Goal: Task Accomplishment & Management: Use online tool/utility

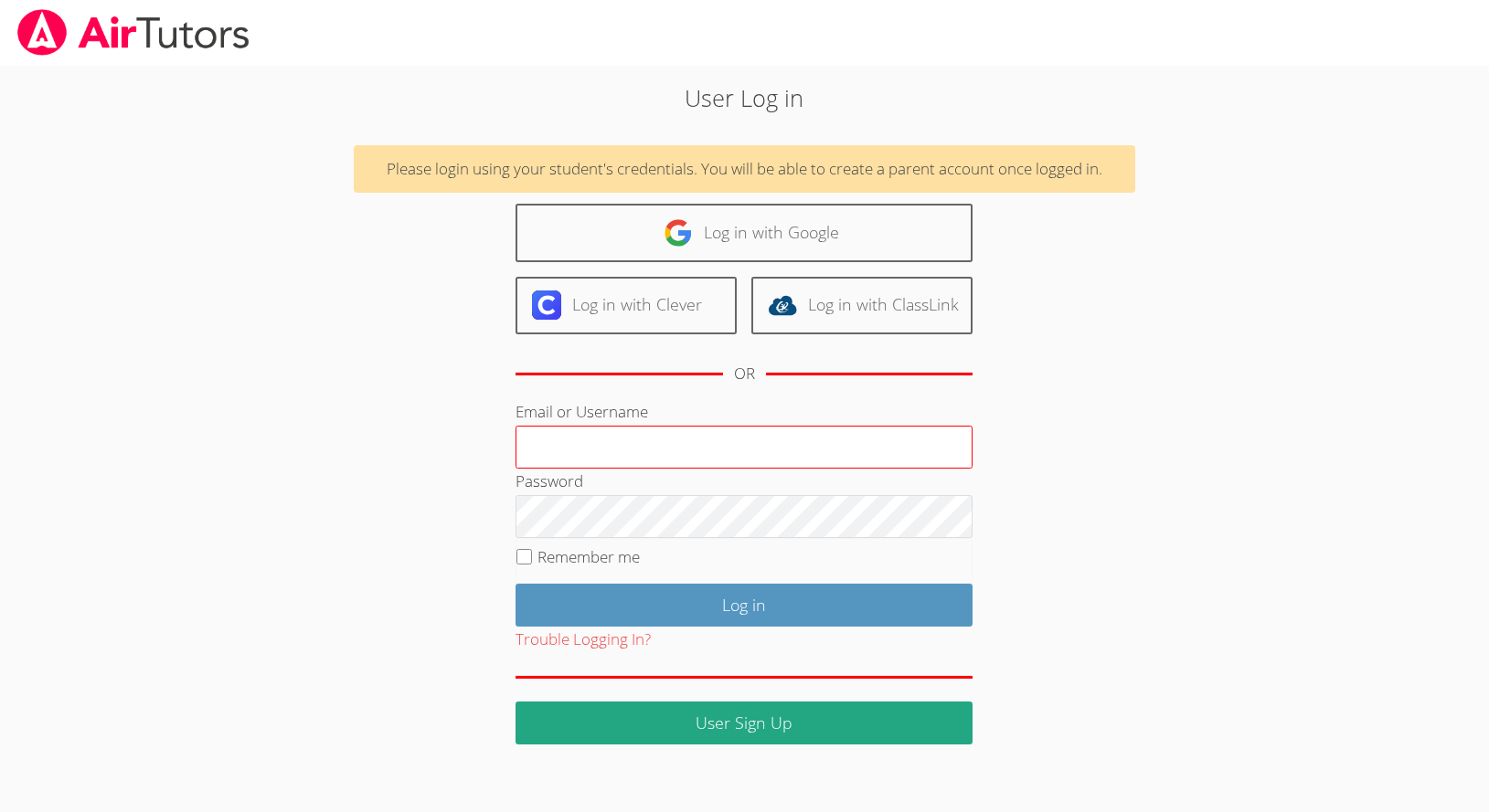
click at [677, 442] on input "Email or Username" at bounding box center [744, 447] width 457 height 44
type input "Jacqueline2_Li29"
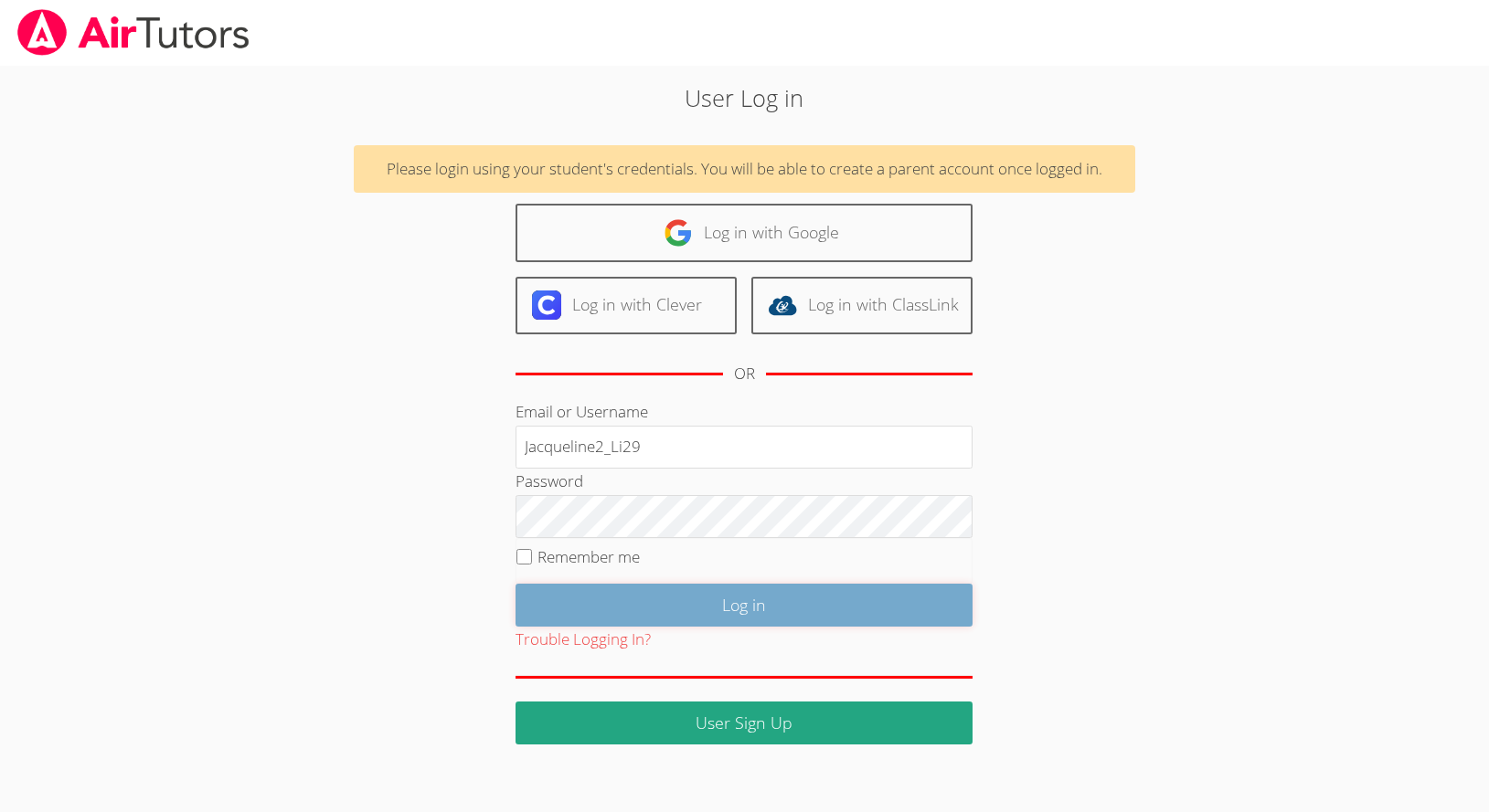
click at [544, 588] on input "Log in" at bounding box center [744, 605] width 457 height 43
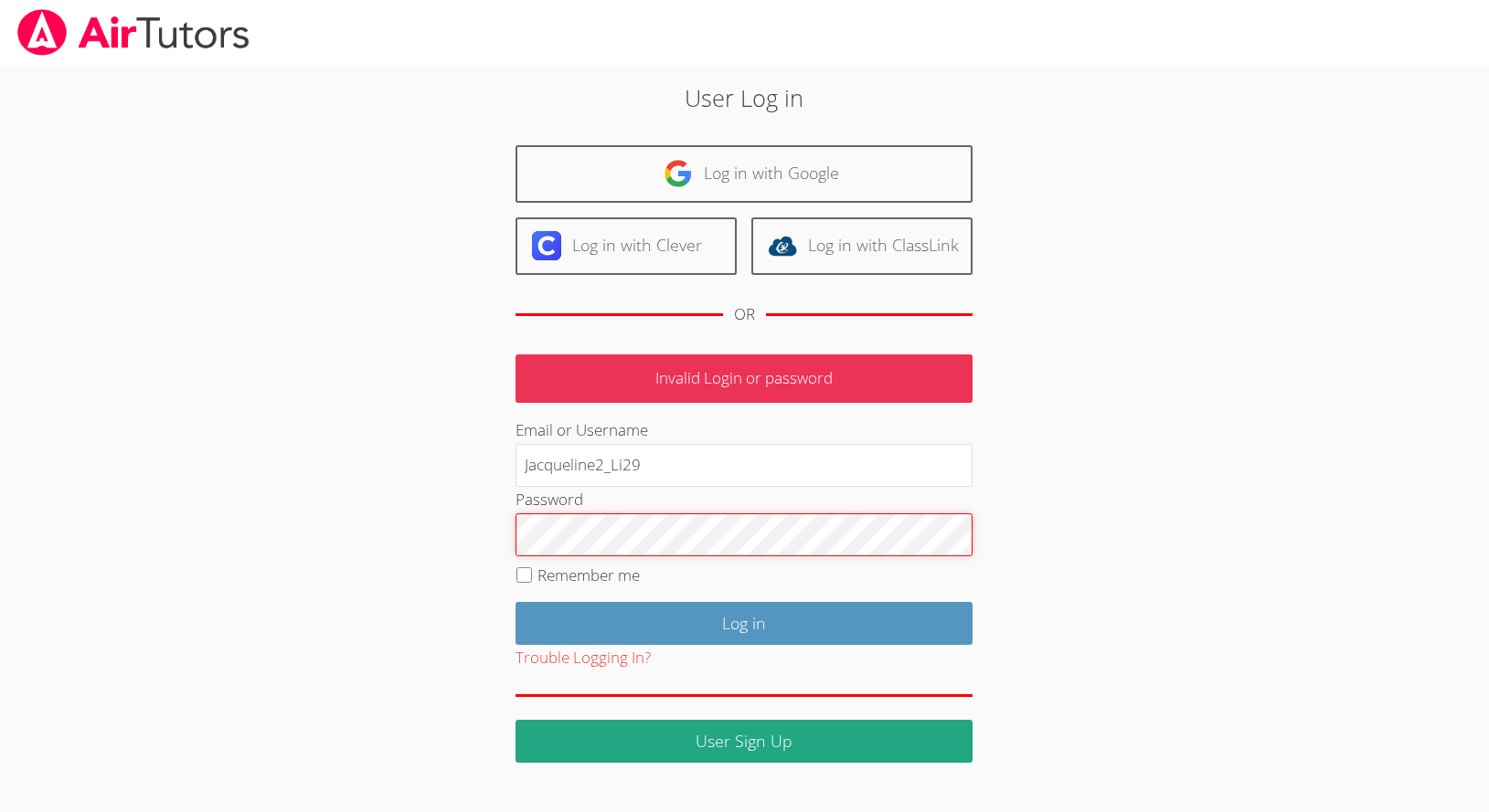
click at [516, 602] on input "Log in" at bounding box center [744, 623] width 457 height 43
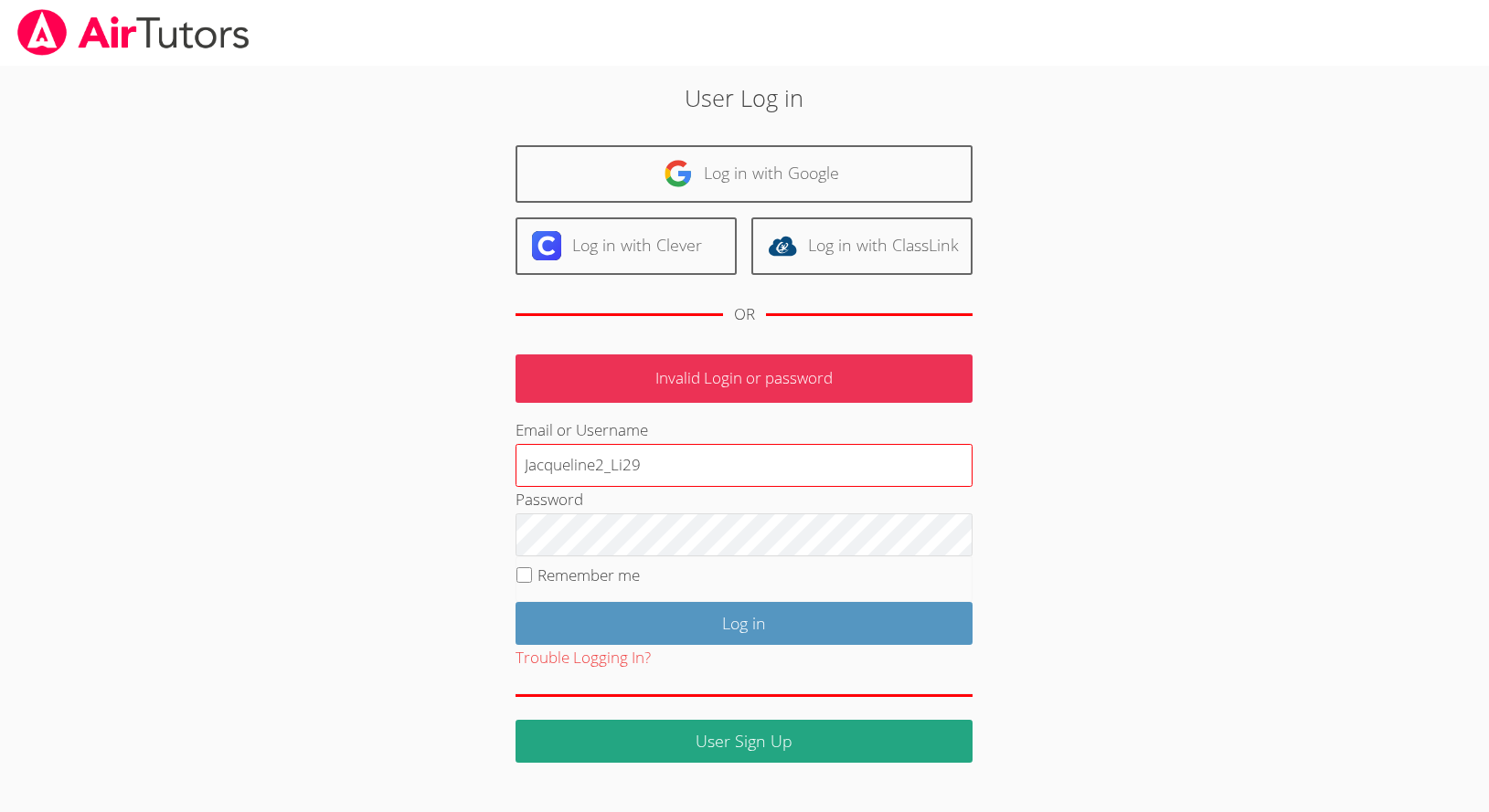
click at [676, 477] on input "Jacqueline2_Li29" at bounding box center [744, 466] width 457 height 44
click at [618, 465] on input "Jacqueline2_Li29" at bounding box center [744, 466] width 457 height 44
click at [639, 468] on input "Jacqueline2_li29" at bounding box center [744, 466] width 457 height 44
type input "Jacqueline2_li29@lesdstudent.net"
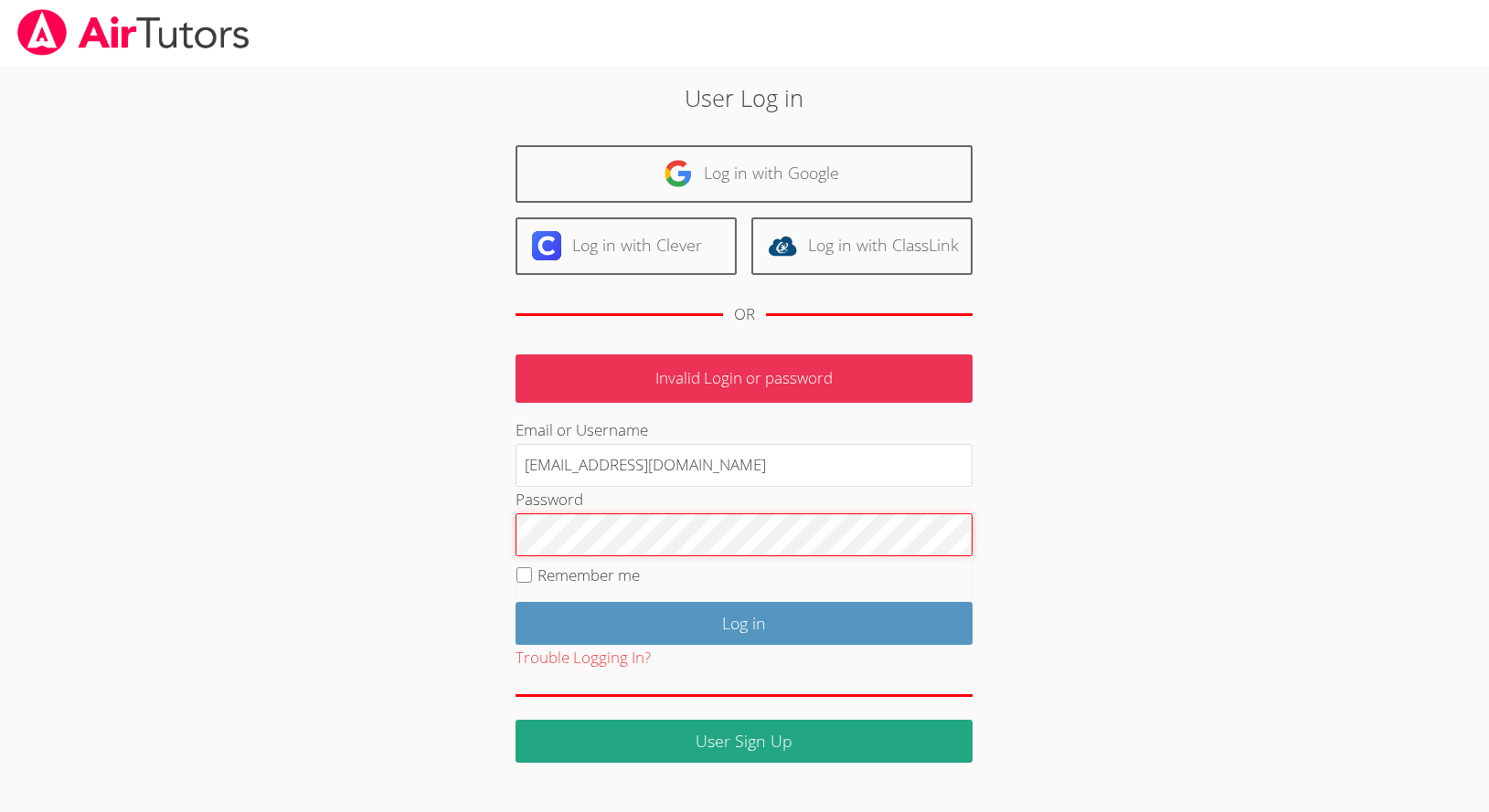
click at [516, 602] on input "Log in" at bounding box center [744, 623] width 457 height 43
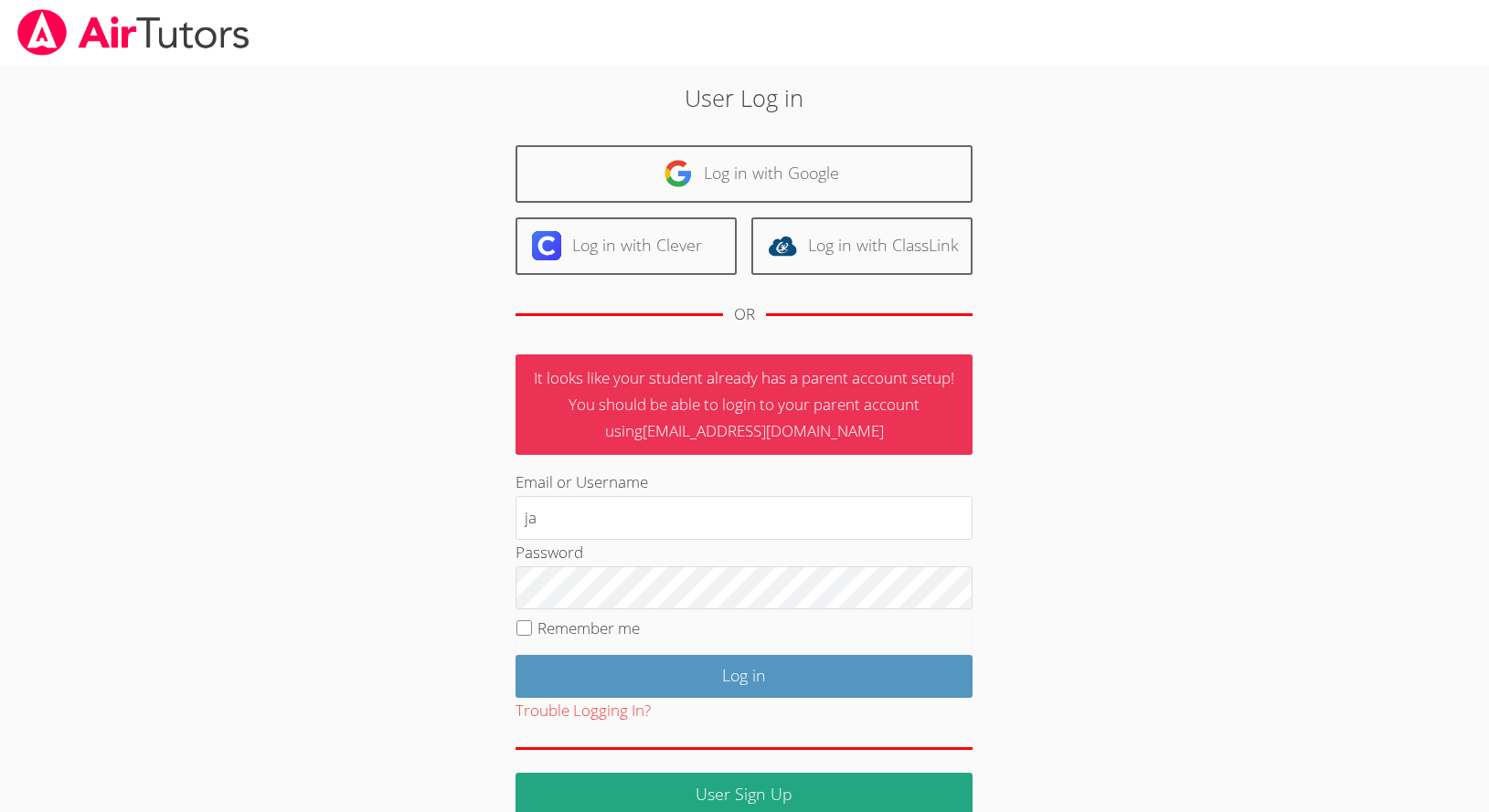
type input "j"
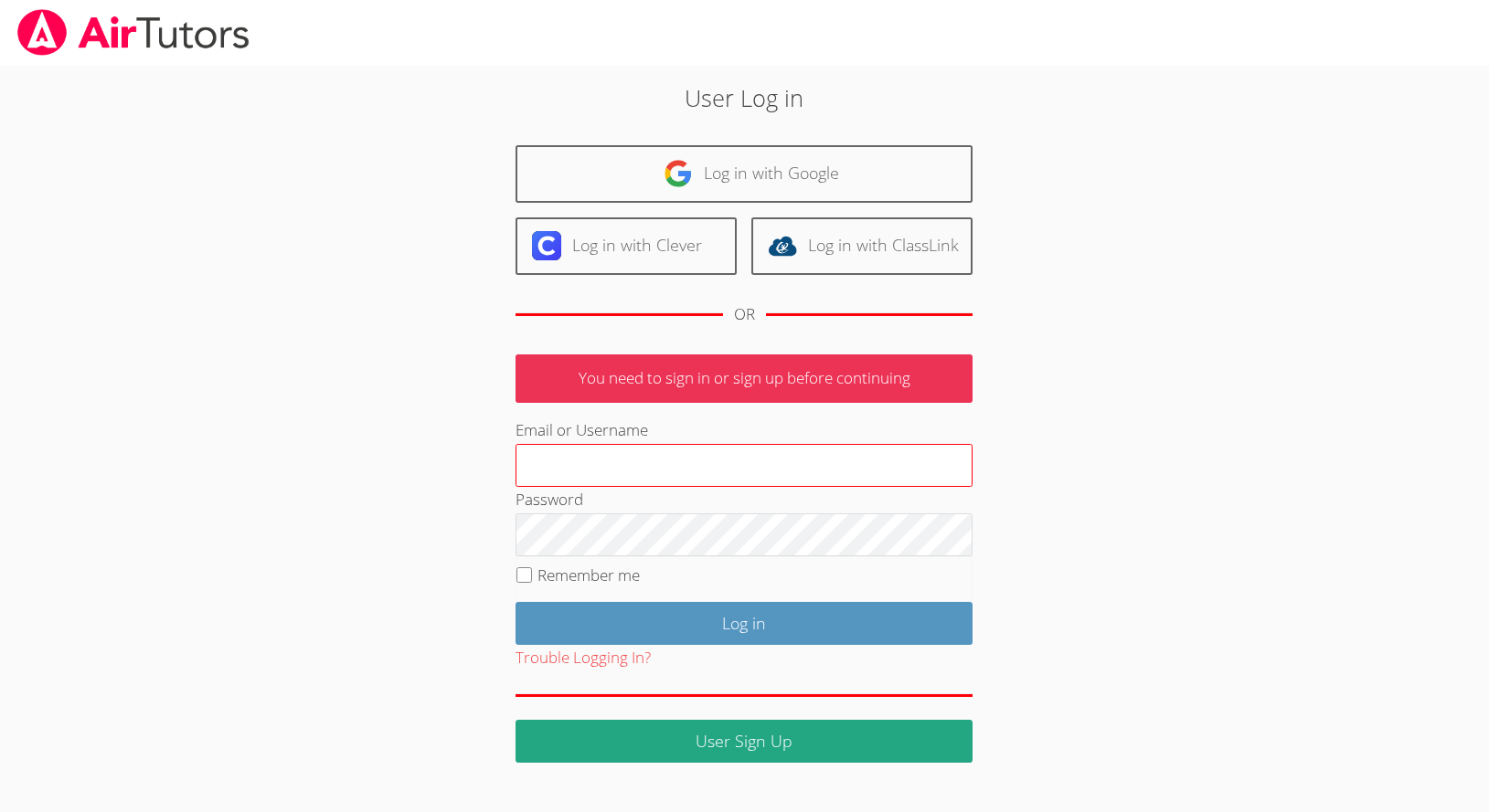
click at [547, 463] on input "Email or Username" at bounding box center [744, 466] width 457 height 44
type input "[EMAIL_ADDRESS][DOMAIN_NAME]"
click at [516, 602] on input "Log in" at bounding box center [744, 623] width 457 height 43
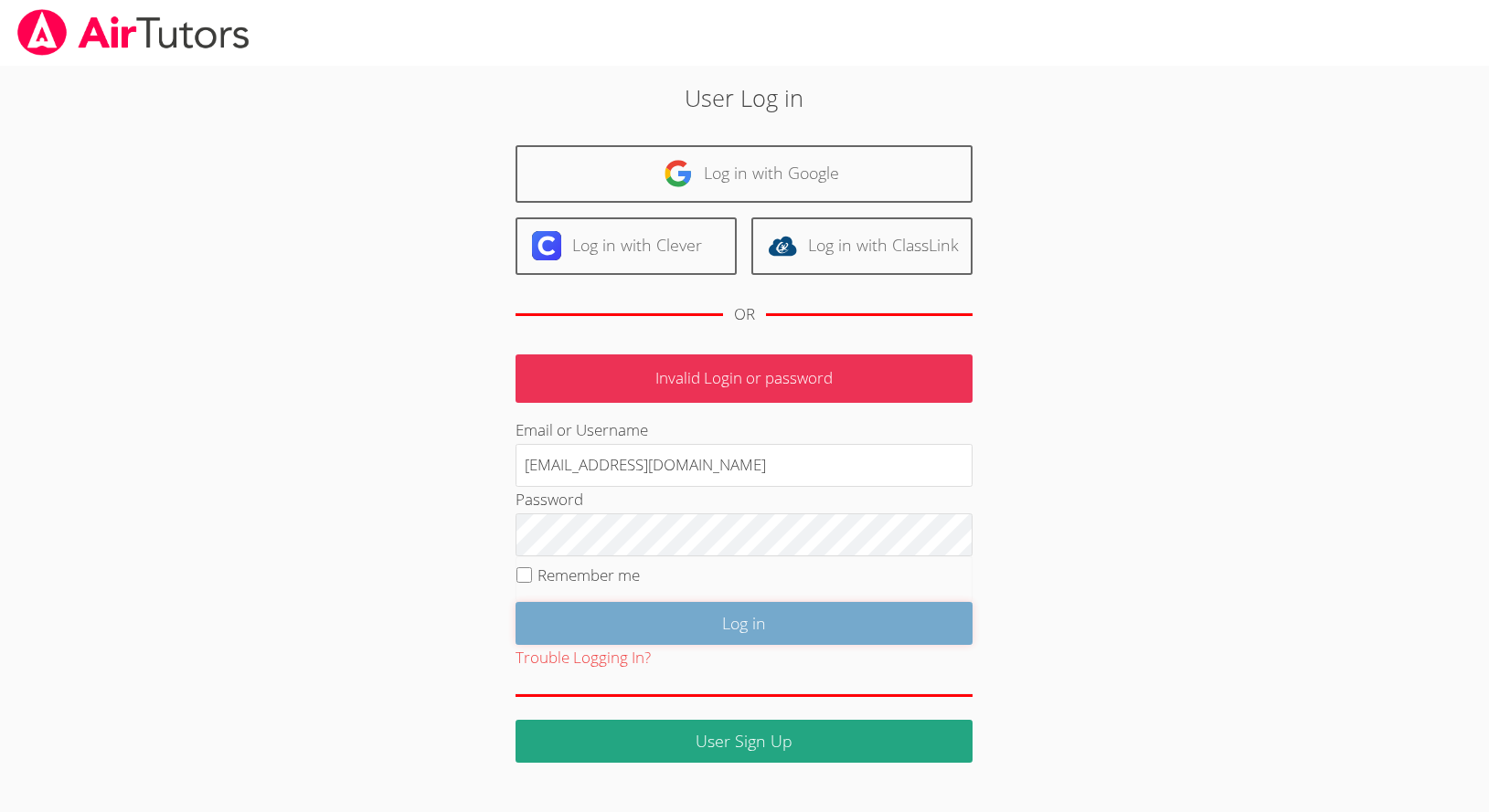
click at [680, 610] on input "Log in" at bounding box center [744, 623] width 457 height 43
